Goal: Information Seeking & Learning: Learn about a topic

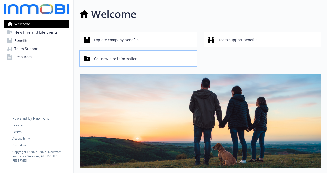
click at [122, 56] on span "Get new hire information" at bounding box center [115, 59] width 43 height 10
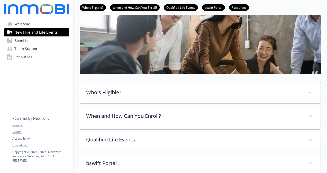
scroll to position [51, 0]
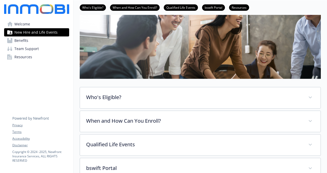
click at [240, 8] on link "Resources" at bounding box center [239, 7] width 20 height 5
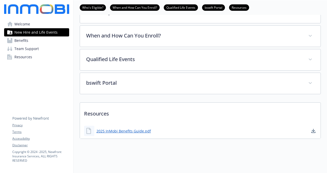
scroll to position [143, 4]
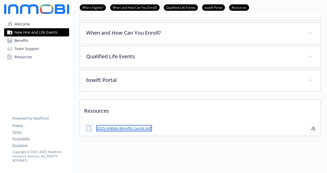
click at [124, 126] on link "2025 InMobi Benefits Guide.pdf" at bounding box center [125, 128] width 56 height 6
